Goal: Task Accomplishment & Management: Complete application form

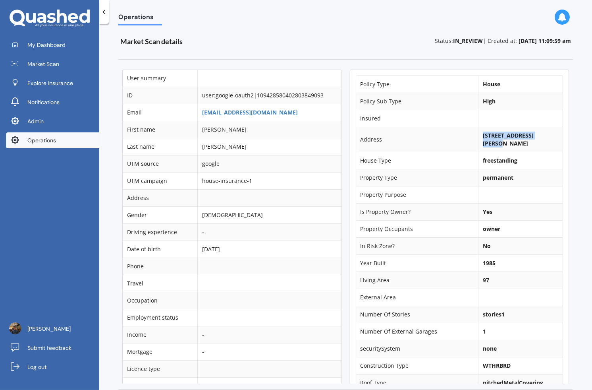
copy b "1/63 Middlebrook Close"
drag, startPoint x: 476, startPoint y: 137, endPoint x: 541, endPoint y: 136, distance: 65.2
click at [534, 136] on b "1/63 Middlebrook Close, Te Awamutu 3800" at bounding box center [508, 138] width 51 height 15
click at [516, 137] on b "1/63 Middlebrook Close, Te Awamutu 3800" at bounding box center [508, 138] width 51 height 15
drag, startPoint x: 474, startPoint y: 135, endPoint x: 542, endPoint y: 135, distance: 68.3
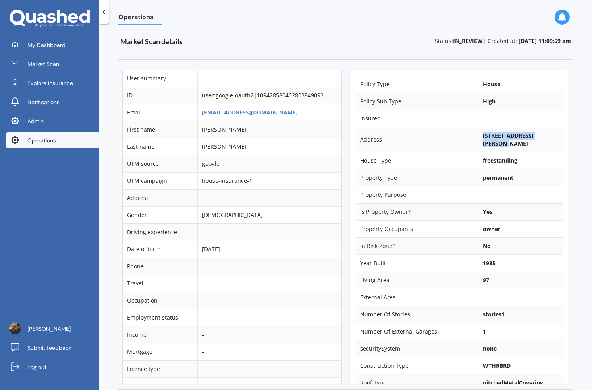
click at [542, 135] on td "1/63 Middlebrook Close, Te Awamutu 3800" at bounding box center [520, 139] width 85 height 25
copy b "1/63 Middlebrook Close,"
click at [369, 169] on td "Property Type" at bounding box center [417, 177] width 122 height 17
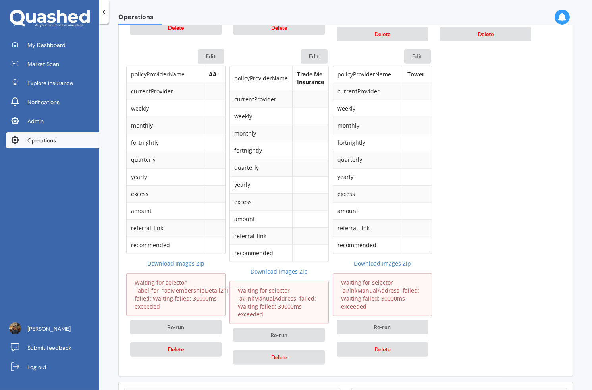
scroll to position [673, 0]
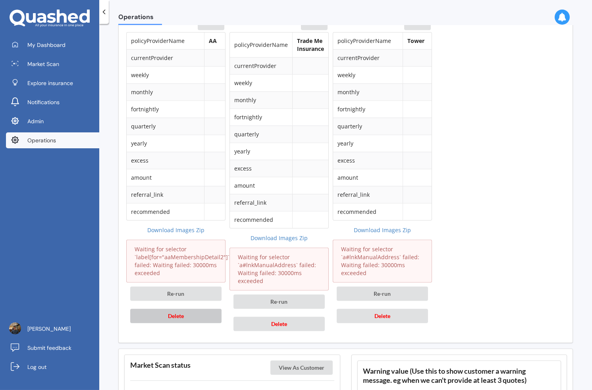
click at [207, 309] on button "Delete" at bounding box center [175, 316] width 91 height 14
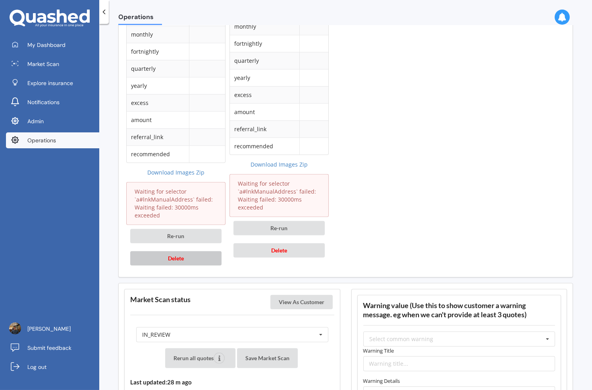
scroll to position [835, 0]
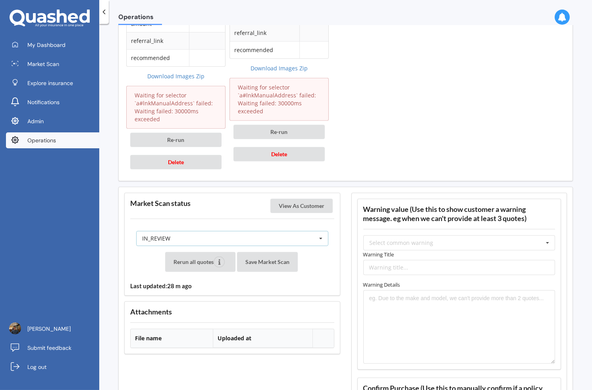
click at [318, 237] on icon at bounding box center [321, 238] width 12 height 15
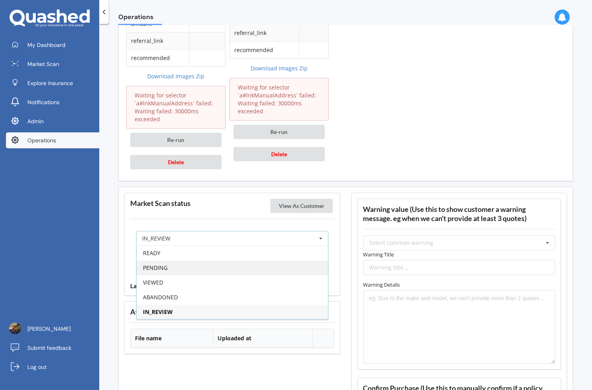
click at [286, 260] on div "PENDING" at bounding box center [232, 267] width 191 height 15
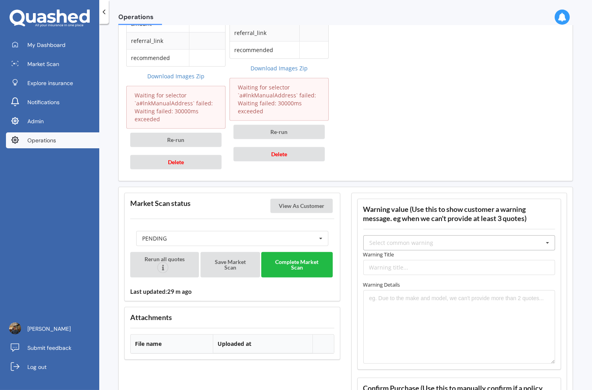
click at [415, 240] on div "Select common warning" at bounding box center [402, 243] width 64 height 6
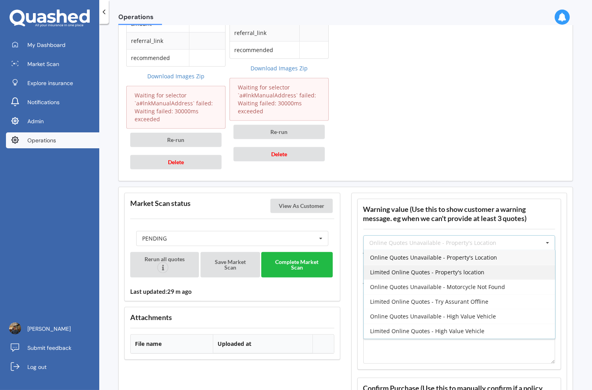
click at [443, 268] on span "Limited Online Quotes - Property's location" at bounding box center [427, 272] width 114 height 8
type input "Limited Online Quotes - Property's location"
type textarea "One or more insurers were unable to provide an online quote at the time of the …"
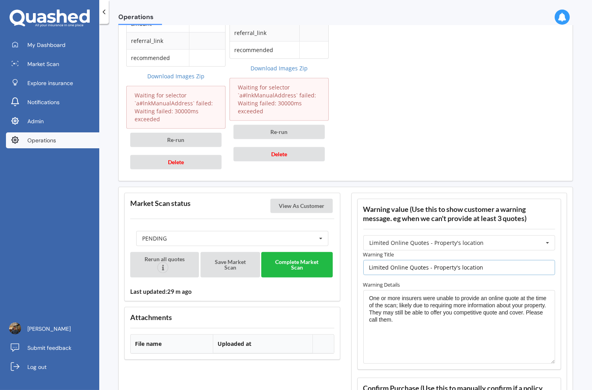
click at [465, 264] on input "Limited Online Quotes - Property's location" at bounding box center [460, 267] width 192 height 15
type input "Limited Online Quotes - Property's Address"
click at [476, 299] on textarea "One or more insurers were unable to provide an online quote at the time of the …" at bounding box center [460, 327] width 192 height 74
click at [464, 317] on textarea "One or more insurers were unable to provide an online quote at the time of the …" at bounding box center [460, 327] width 192 height 74
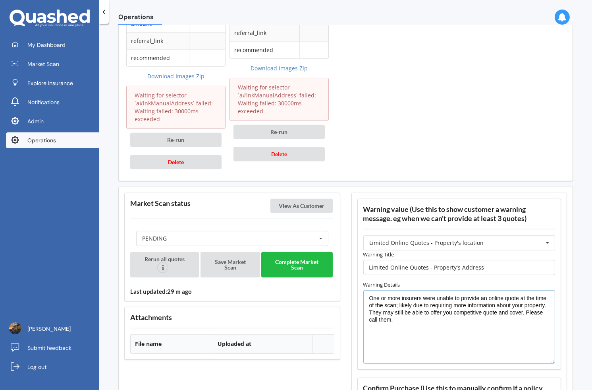
drag, startPoint x: 449, startPoint y: 313, endPoint x: 363, endPoint y: 304, distance: 85.9
click at [364, 304] on textarea "One or more insurers were unable to provide an online quote at the time of the …" at bounding box center [460, 327] width 192 height 74
paste textarea "1/63 Middlebrook Close,"
click at [424, 305] on textarea "One or more insurers were unable to provide an online quote at the time of the …" at bounding box center [460, 327] width 192 height 74
click at [414, 305] on textarea "One or more insurers were unable to provide an online quote at the time of the …" at bounding box center [460, 327] width 192 height 74
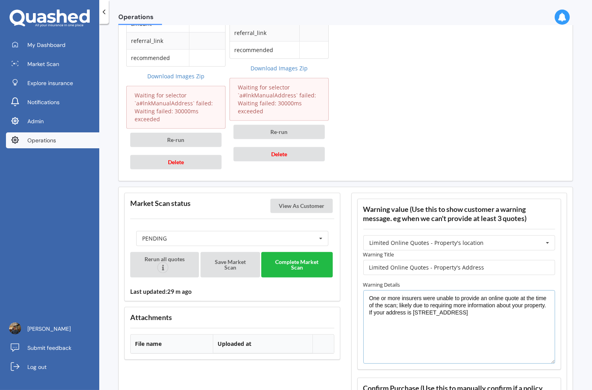
click at [471, 306] on textarea "One or more insurers were unable to provide an online quote at the time of the …" at bounding box center [460, 327] width 192 height 74
paste textarea "1/63 Middlebrook Close,"
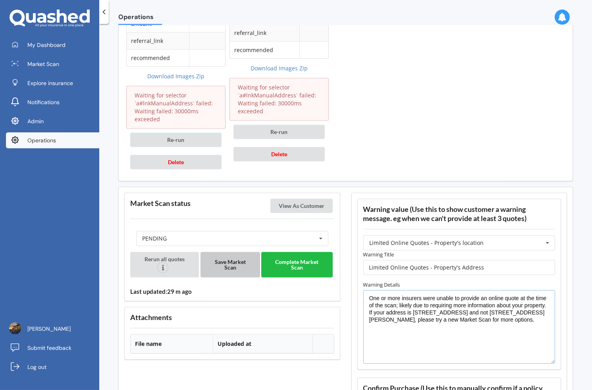
type textarea "One or more insurers were unable to provide an online quote at the time of the …"
click at [235, 252] on button "Save Market Scan" at bounding box center [231, 264] width 60 height 25
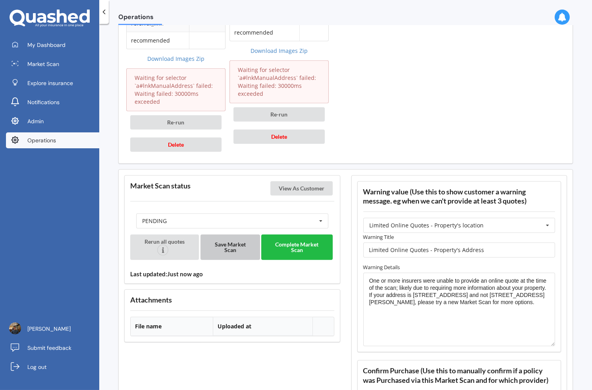
click at [246, 239] on button "Save Market Scan" at bounding box center [231, 246] width 60 height 25
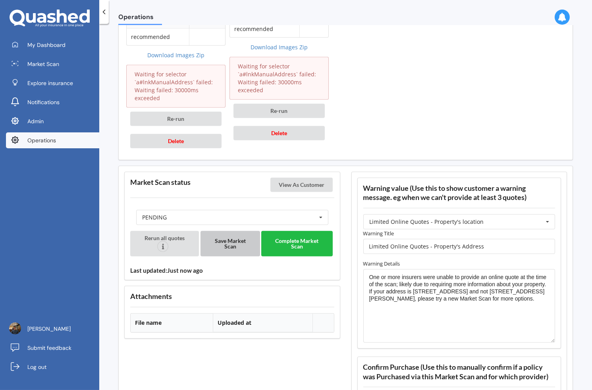
scroll to position [853, 0]
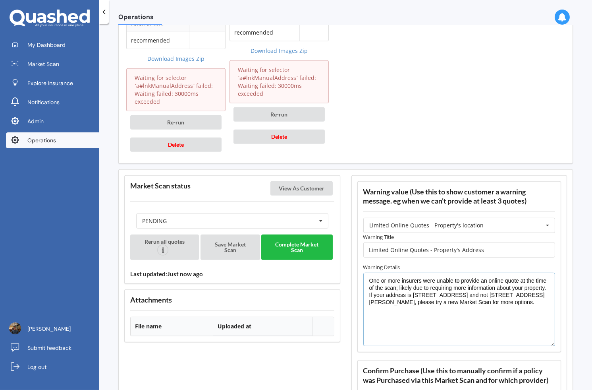
click at [529, 298] on textarea "One or more insurers were unable to provide an online quote at the time of the …" at bounding box center [460, 310] width 192 height 74
click at [238, 241] on button "Save Market Scan" at bounding box center [231, 246] width 60 height 25
click at [307, 239] on button "Complete Market Scan" at bounding box center [297, 246] width 72 height 25
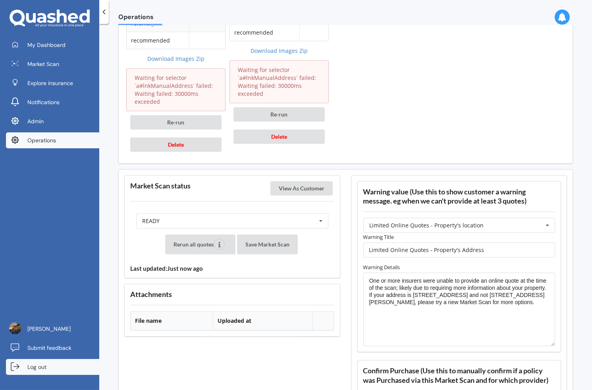
click at [79, 369] on link "Log out" at bounding box center [52, 367] width 93 height 16
